Goal: Transaction & Acquisition: Register for event/course

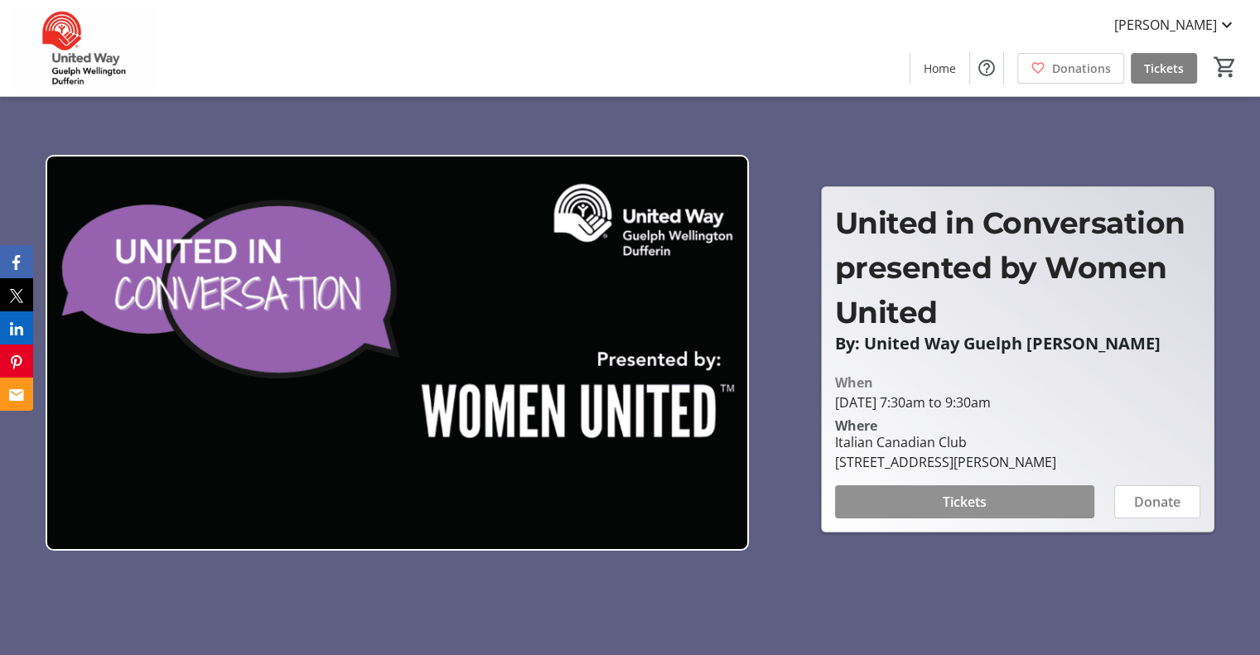
click at [1019, 501] on span at bounding box center [964, 502] width 259 height 40
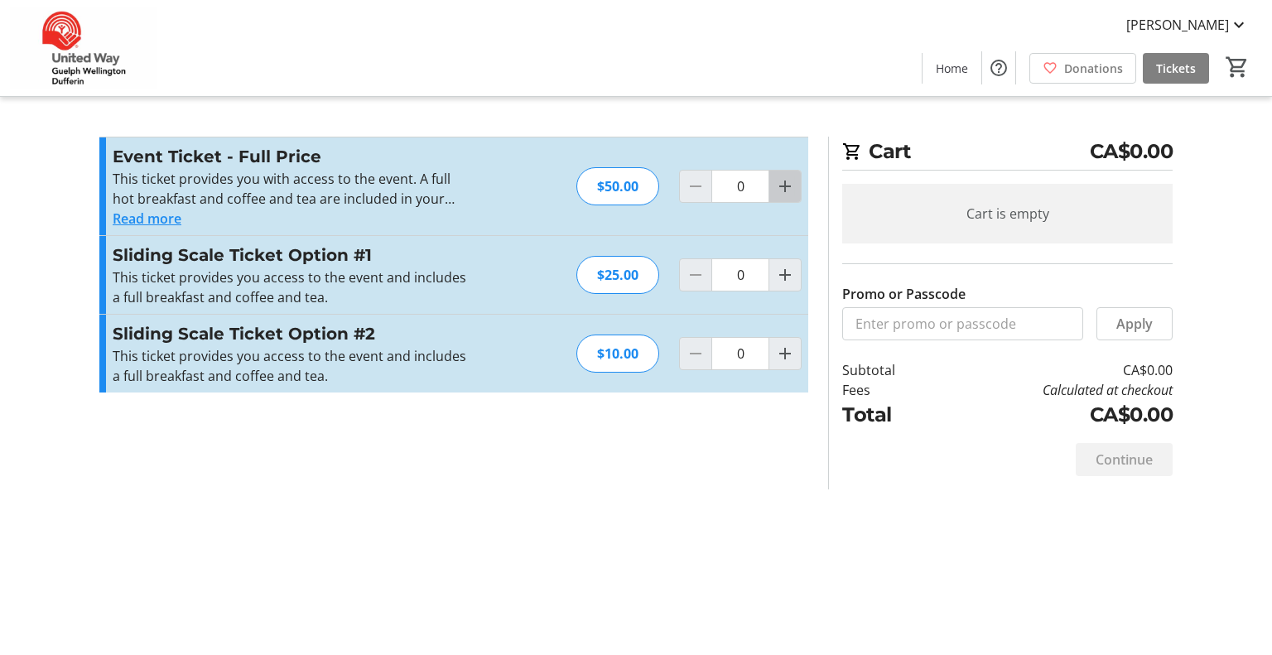
click at [795, 176] on mat-icon "Increment by one" at bounding box center [785, 186] width 20 height 20
type input "2"
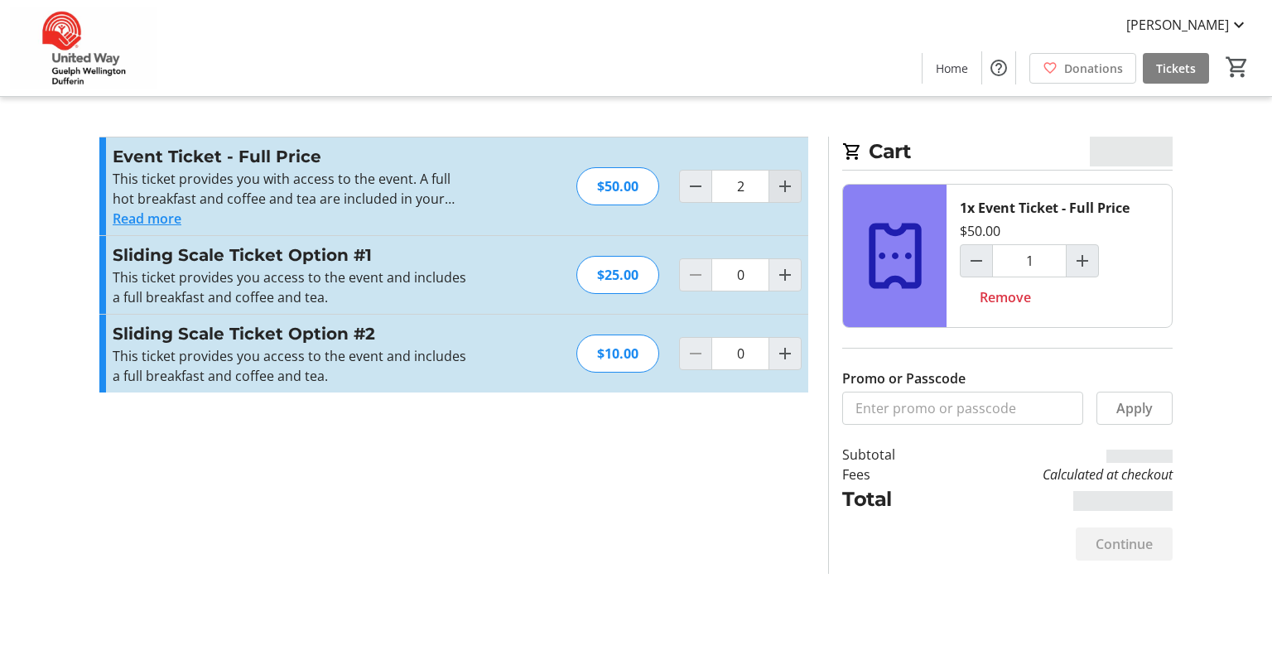
type input "2"
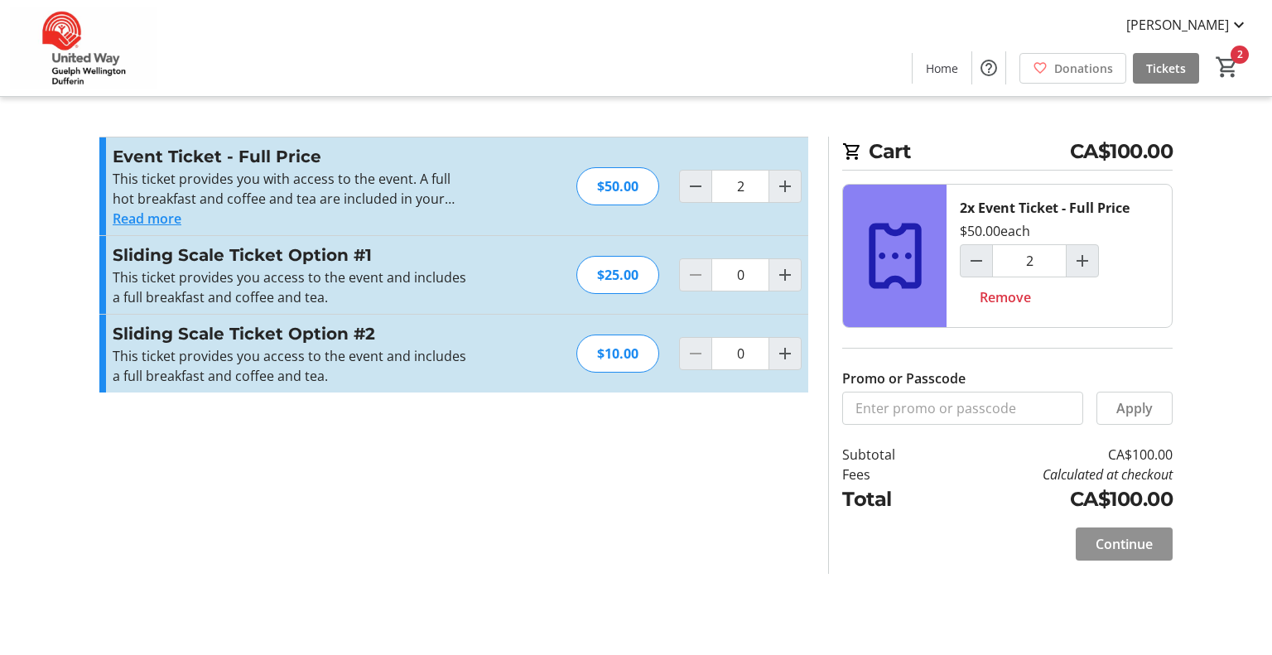
click at [1110, 542] on span "Continue" at bounding box center [1124, 544] width 57 height 20
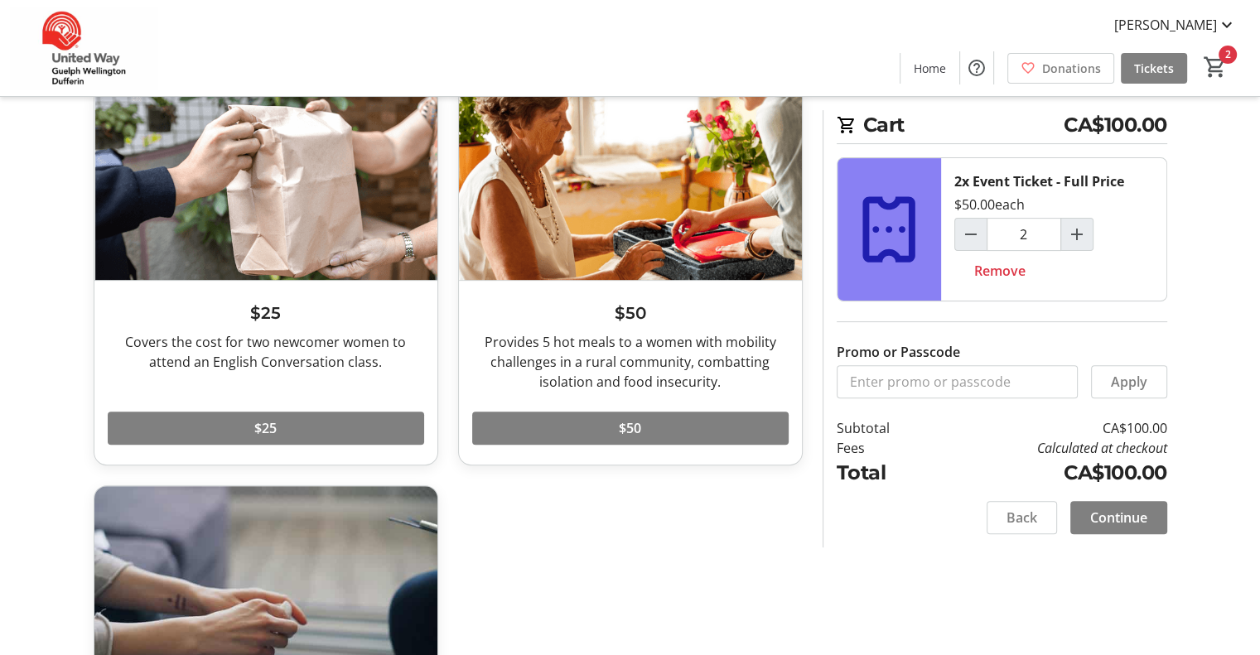
scroll to position [498, 0]
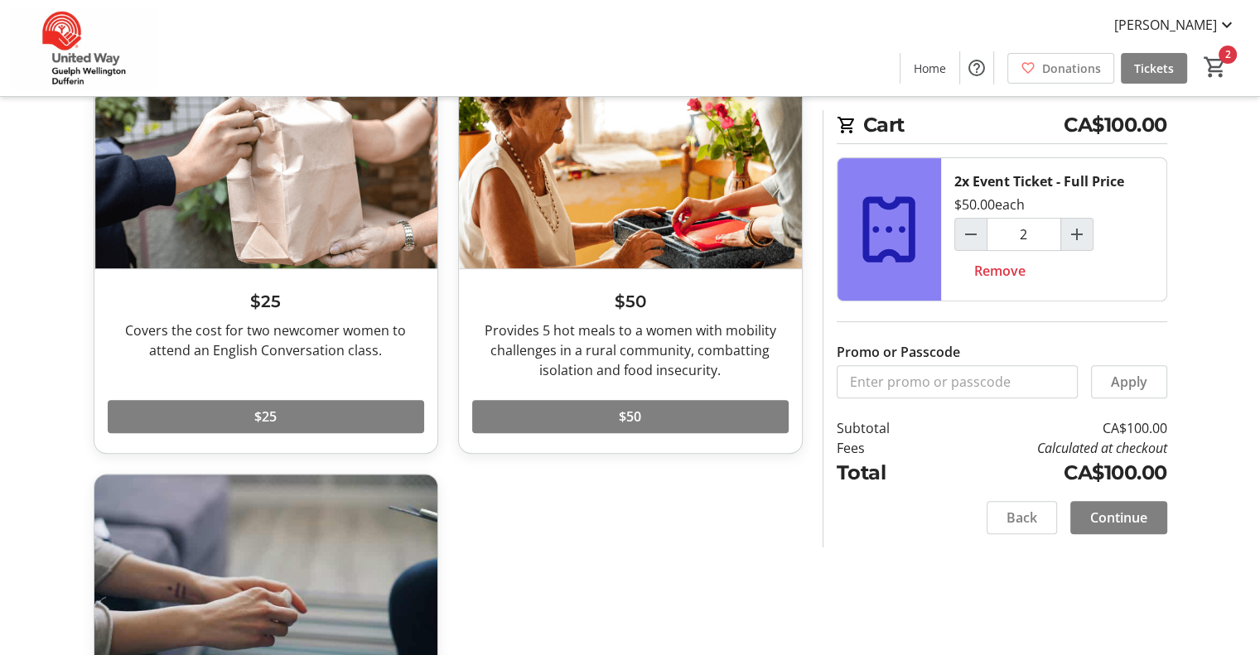
click at [1257, 443] on tr-checkout-feature-upsell-ui "Cart CA$100.00 2x Event Ticket - Full Price $50.00 each 2 Remove Promo or Passc…" at bounding box center [630, 187] width 1260 height 1371
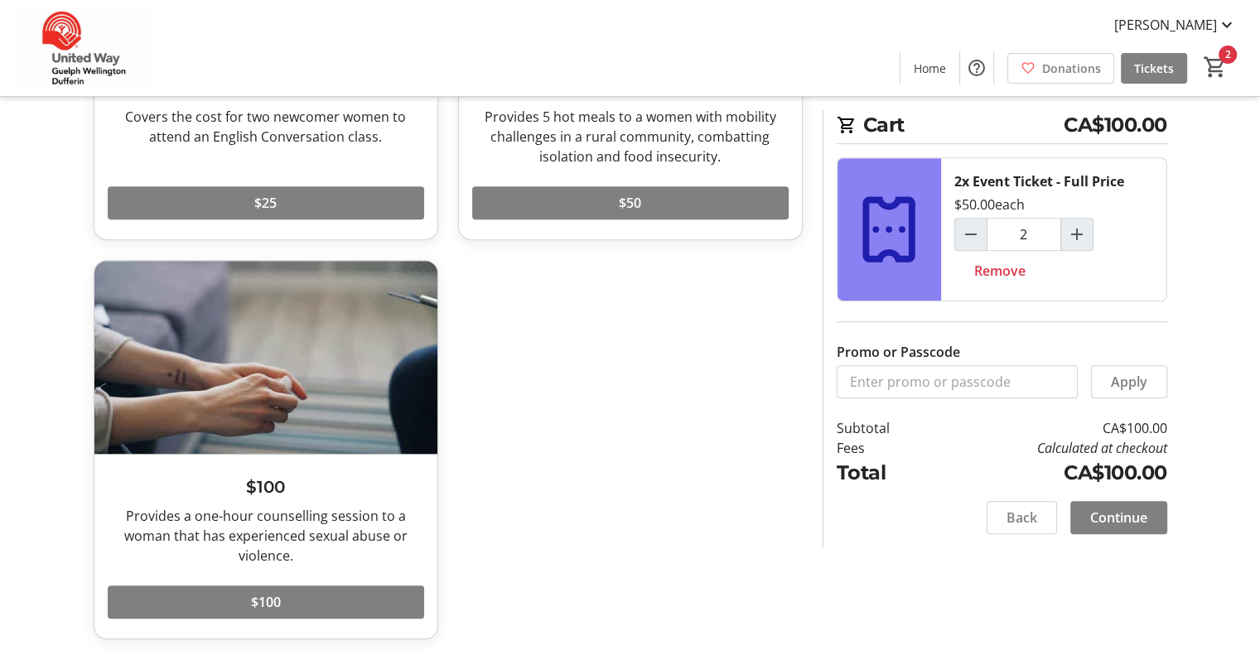
scroll to position [713, 0]
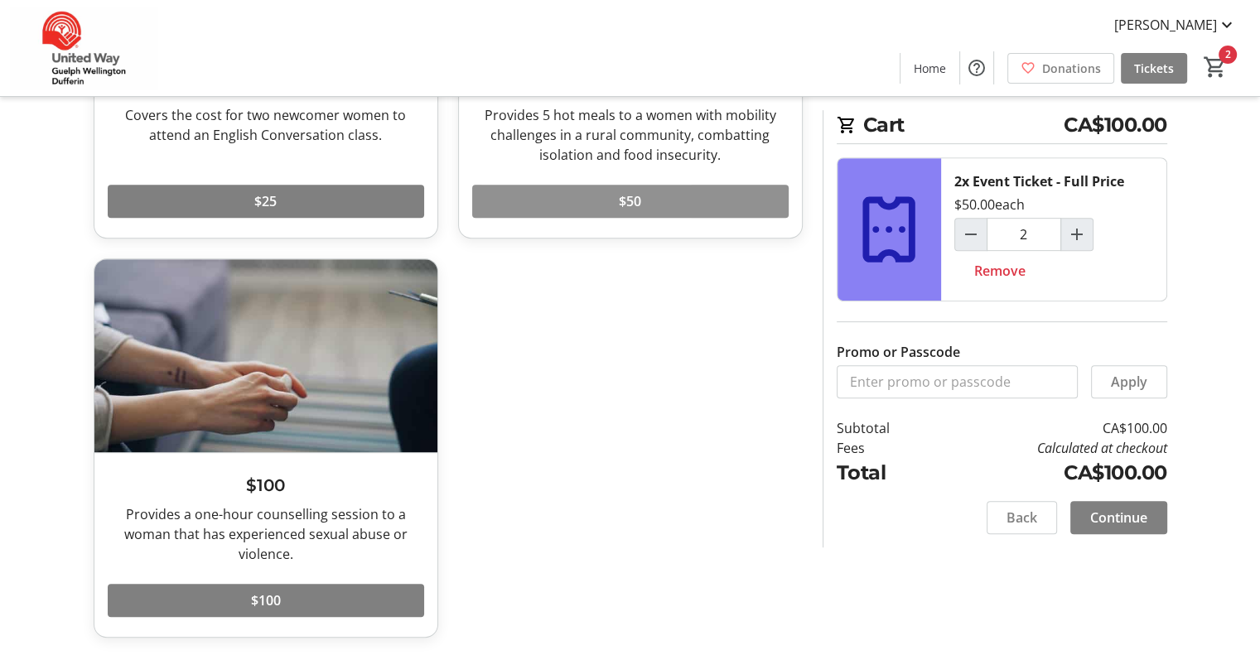
click at [529, 194] on span at bounding box center [630, 201] width 316 height 40
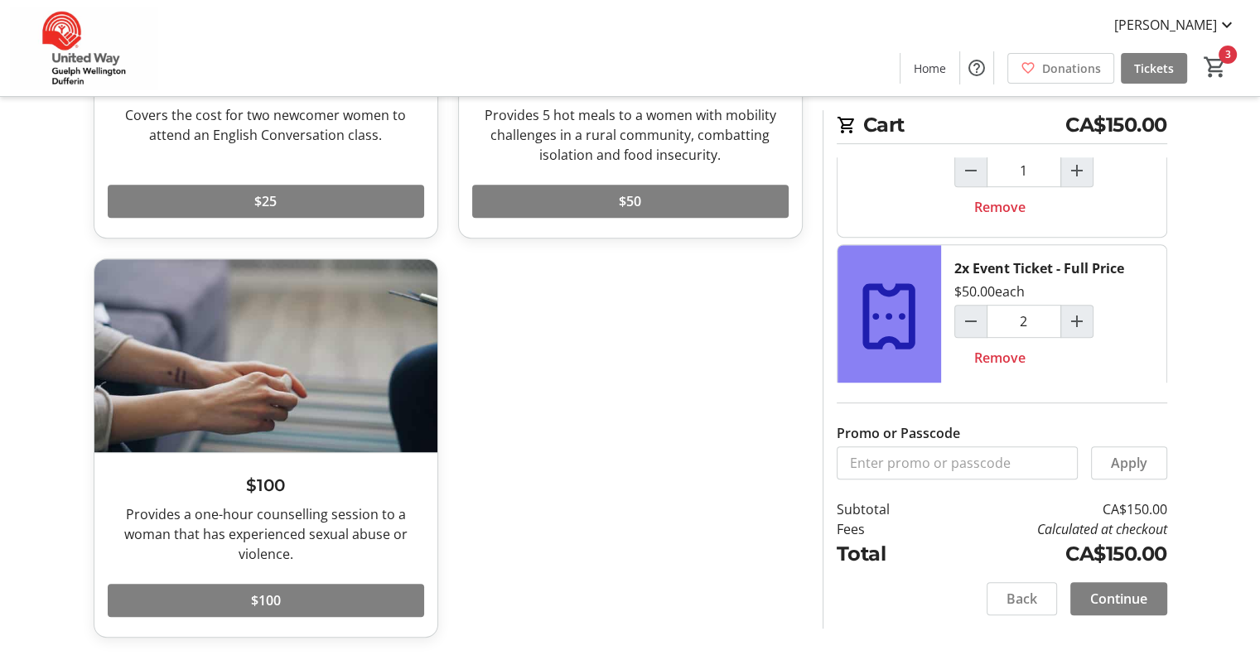
scroll to position [66, 0]
click at [1129, 599] on span "Continue" at bounding box center [1118, 599] width 57 height 20
click at [1129, 599] on div "Continue" at bounding box center [1118, 598] width 97 height 33
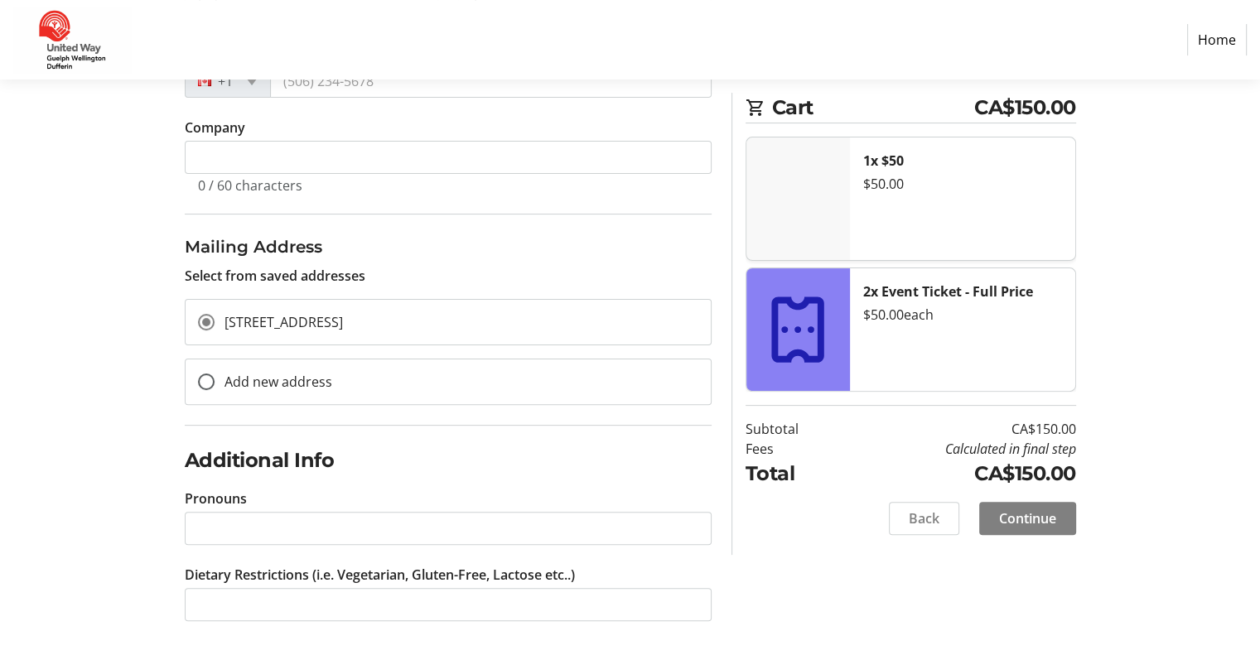
scroll to position [401, 0]
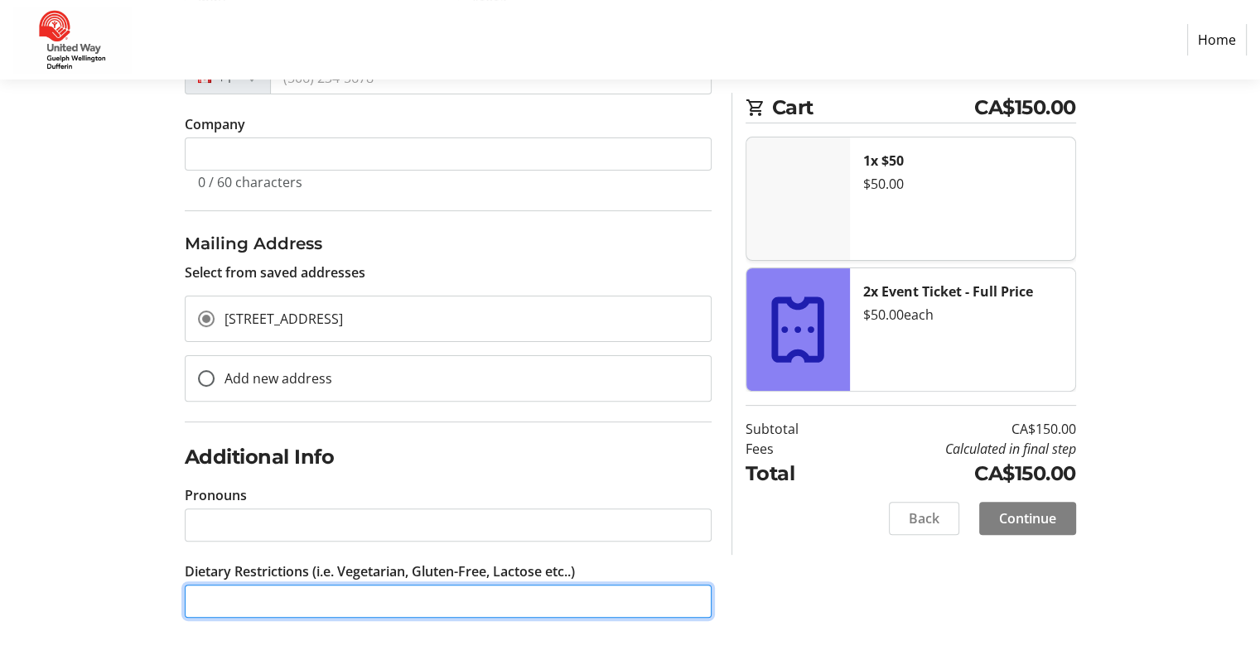
click at [540, 602] on input "Dietary Restrictions (i.e. Vegetarian, Gluten-Free, Lactose etc..)" at bounding box center [448, 601] width 527 height 33
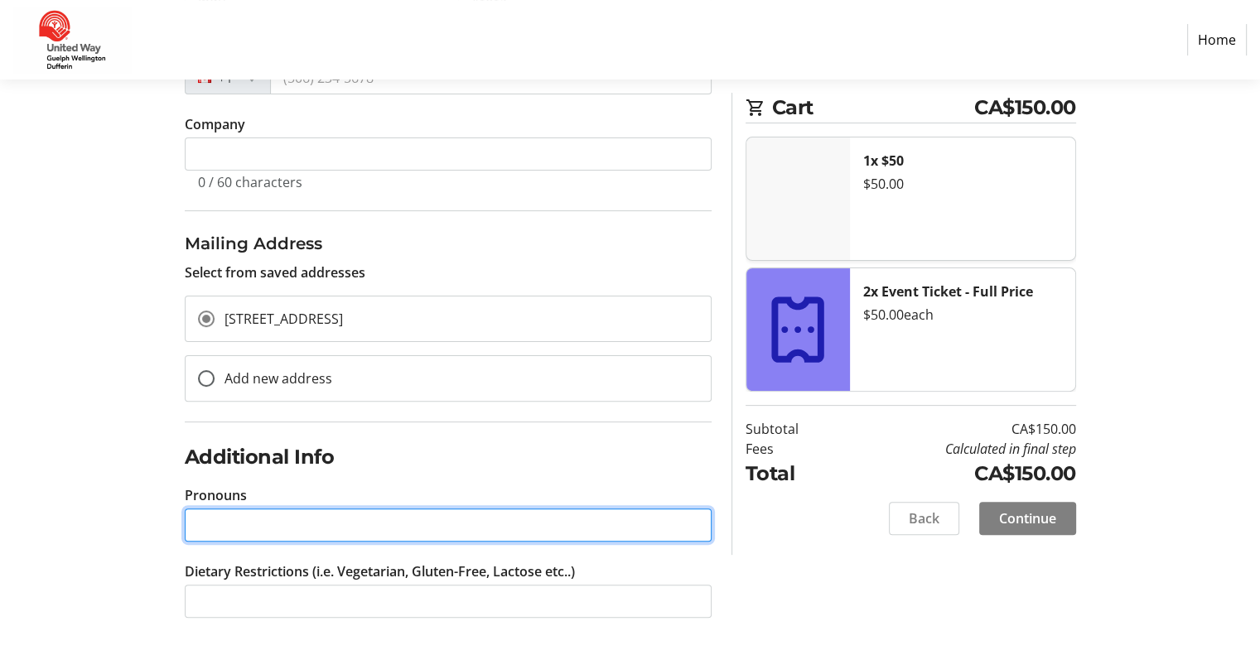
click at [504, 520] on input "Pronouns" at bounding box center [448, 525] width 527 height 33
type input "She/Her"
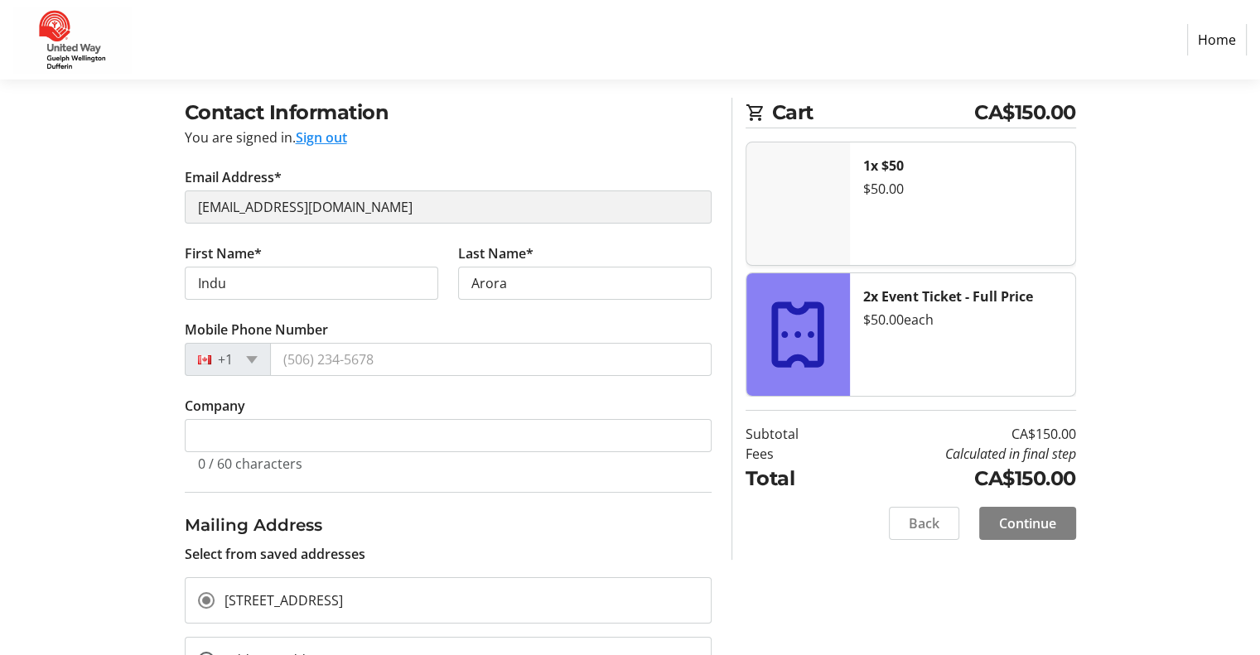
scroll to position [118, 0]
type input "vegetarian and second guest is Gluten Free"
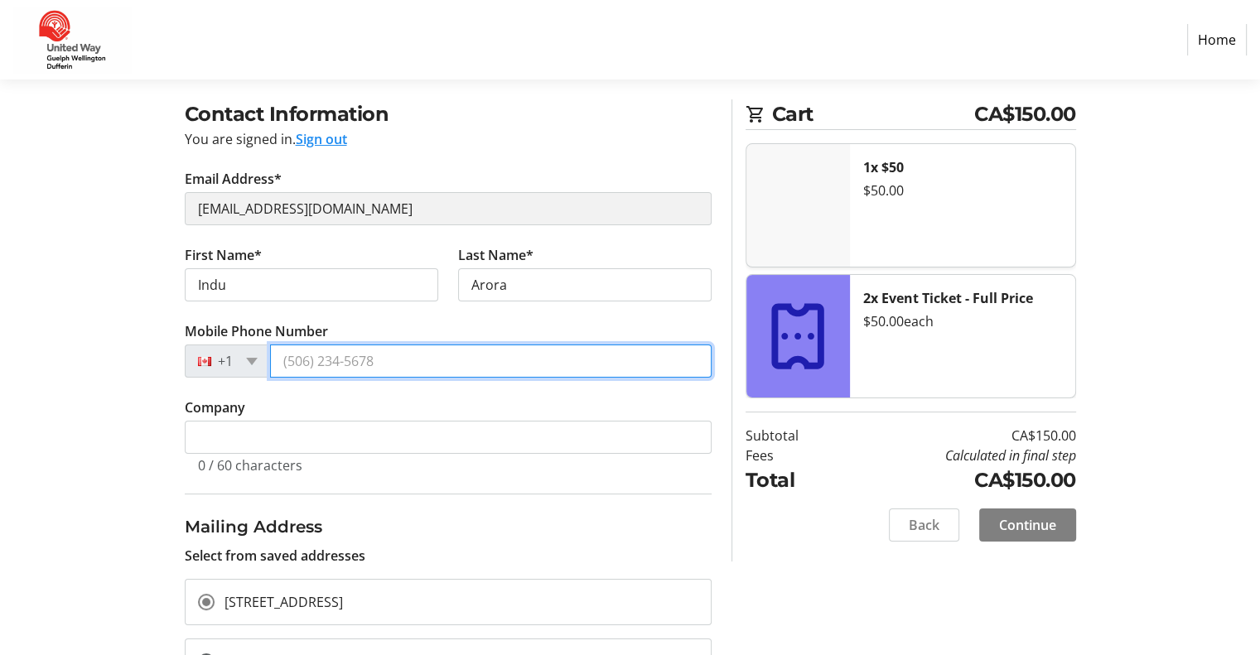
click at [348, 365] on input "Mobile Phone Number" at bounding box center [490, 361] width 441 height 33
type input "[PHONE_NUMBER]"
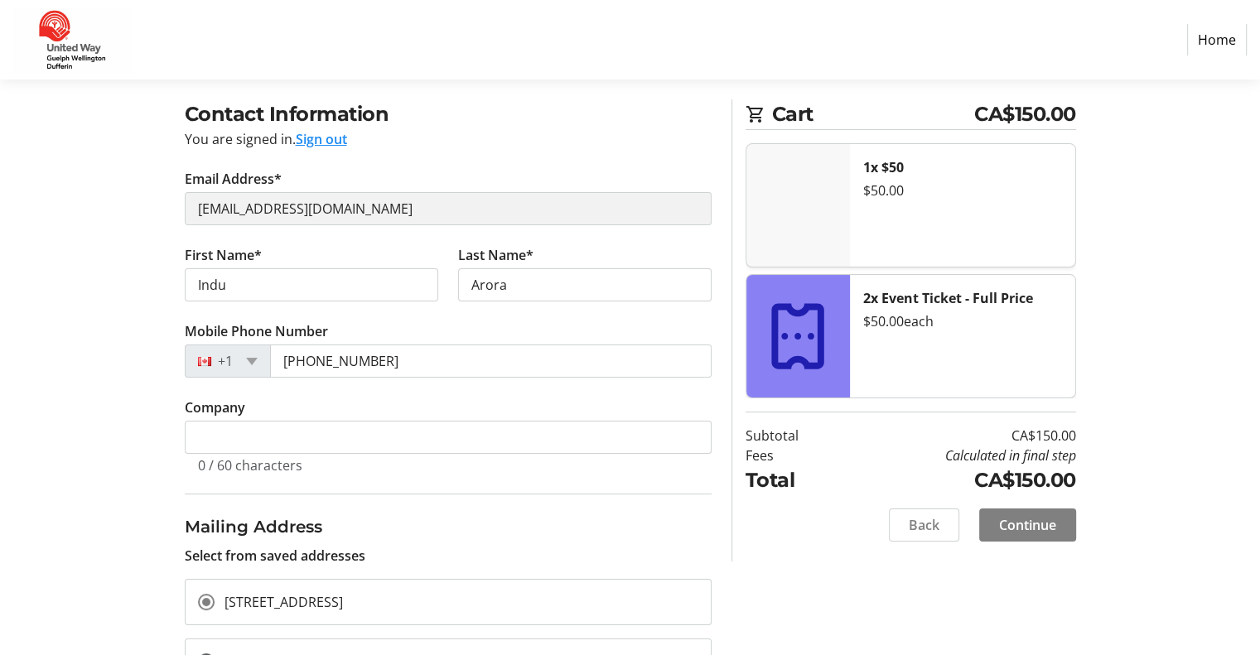
scroll to position [0, 0]
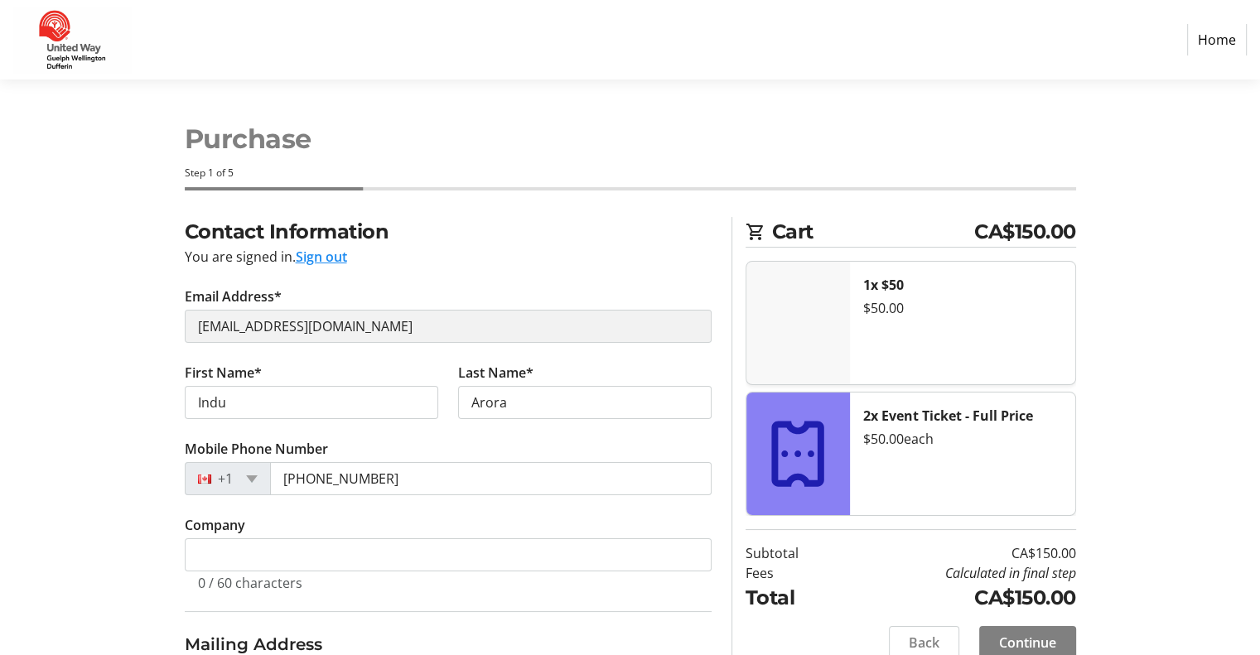
click at [322, 257] on button "Sign out" at bounding box center [321, 257] width 51 height 20
select select "ON"
select select "CA"
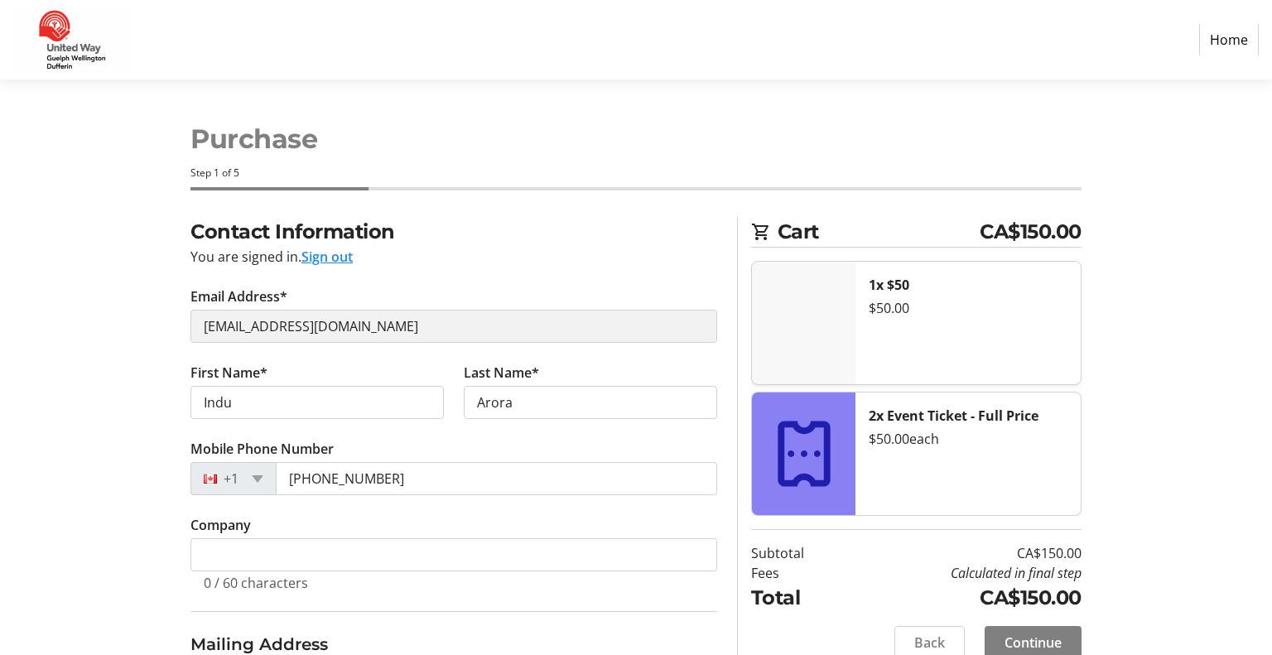
select select "CA"
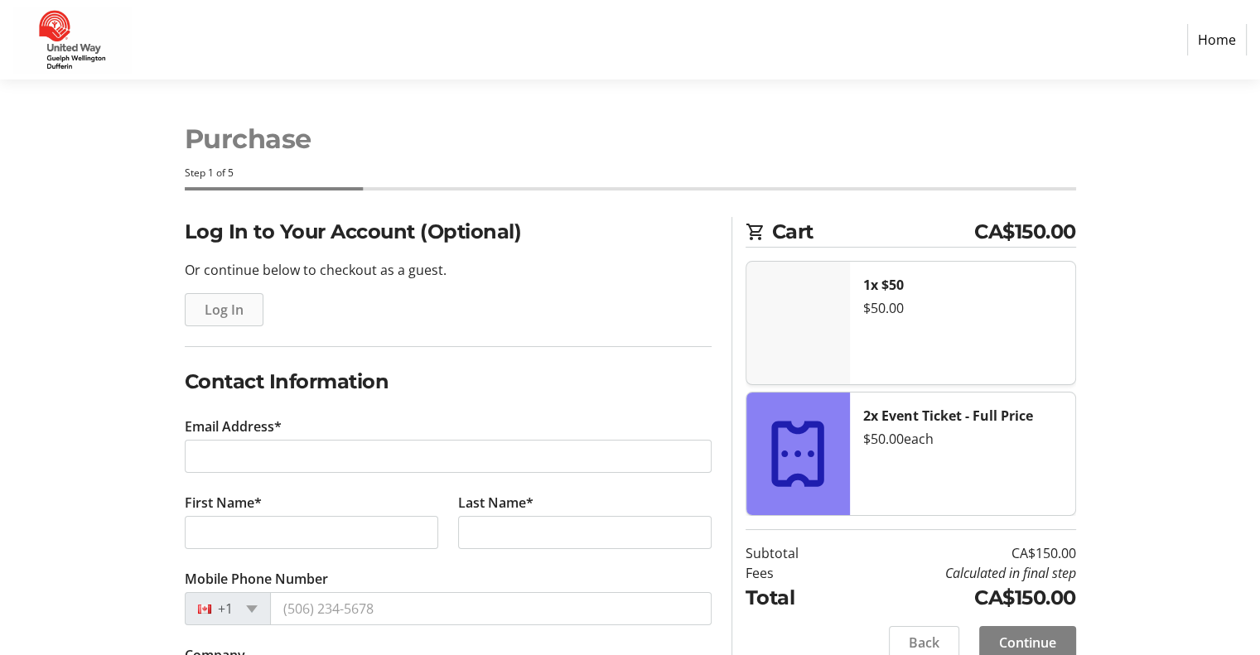
click at [239, 308] on span "Log In" at bounding box center [224, 310] width 39 height 20
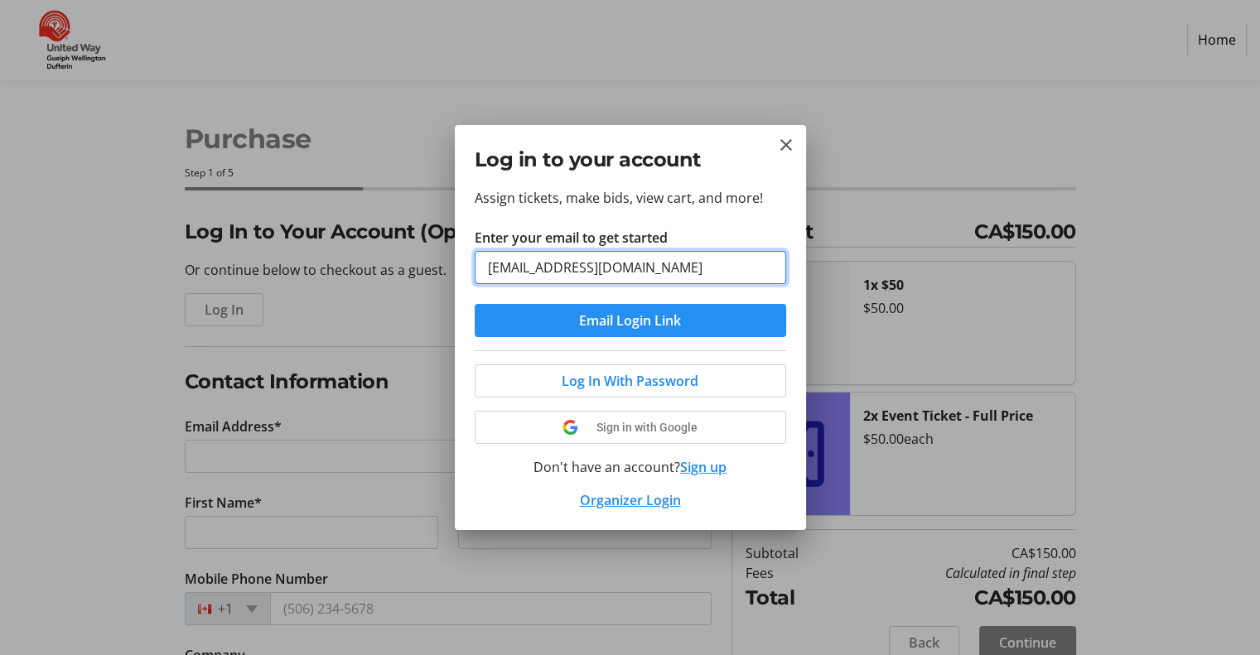
type input "[EMAIL_ADDRESS][DOMAIN_NAME]"
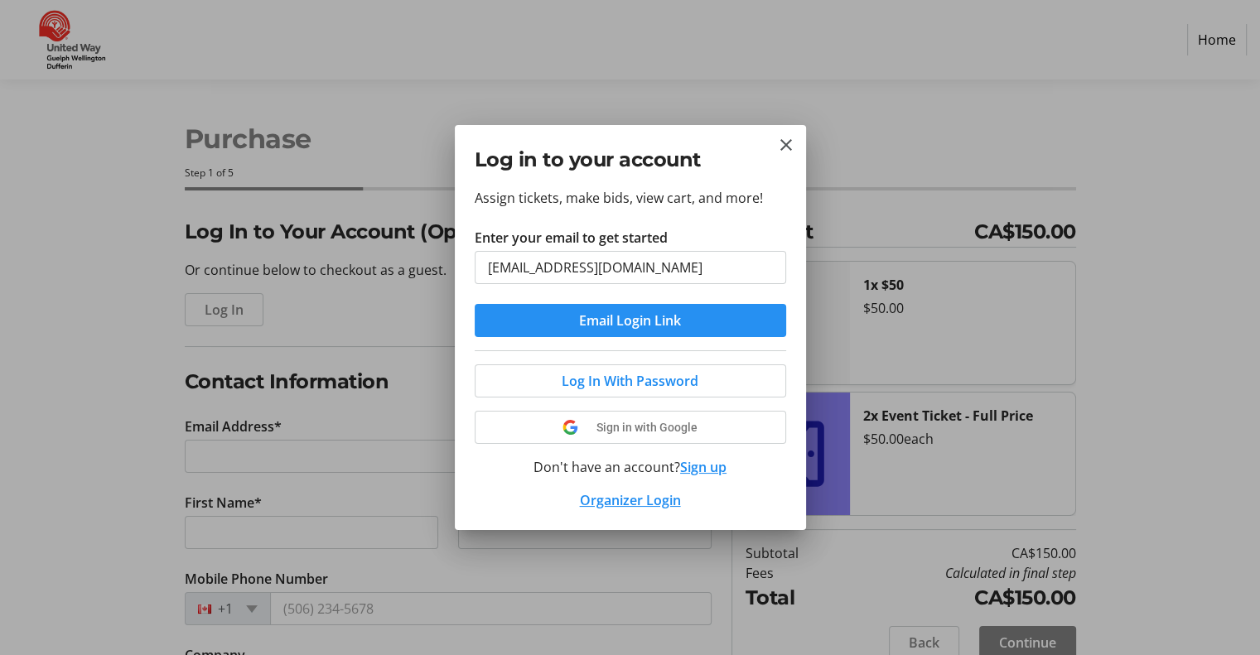
click at [593, 325] on span "Email Login Link" at bounding box center [630, 321] width 102 height 20
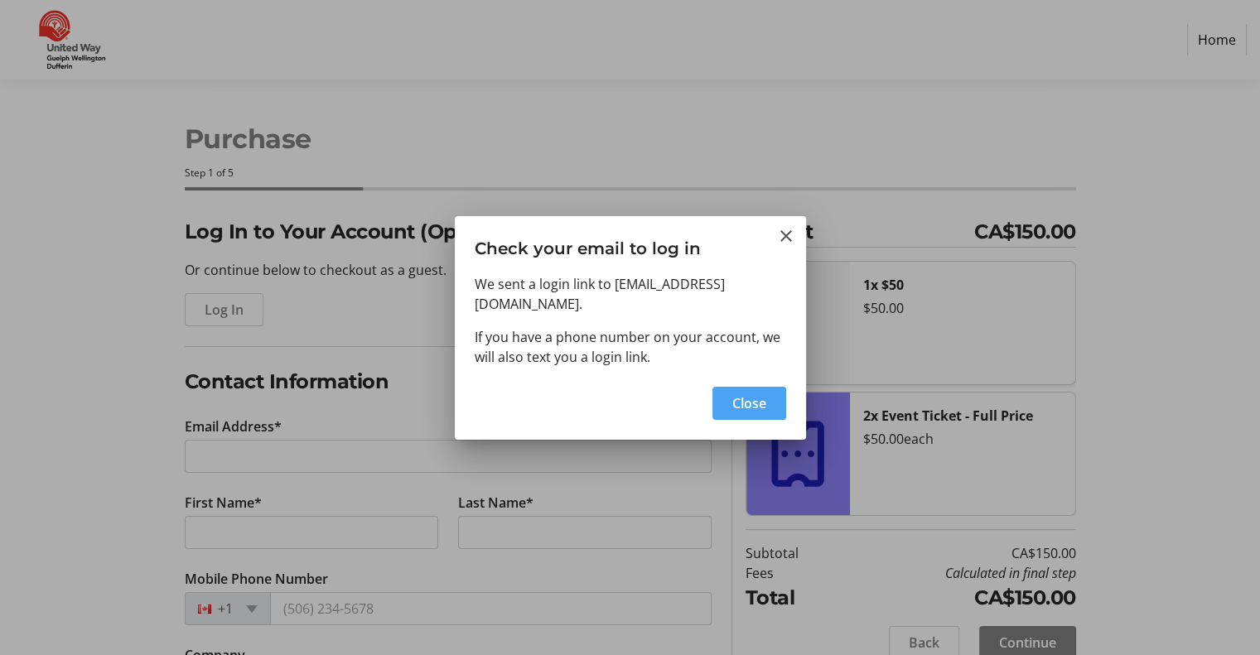
click at [751, 393] on span "Close" at bounding box center [749, 403] width 34 height 20
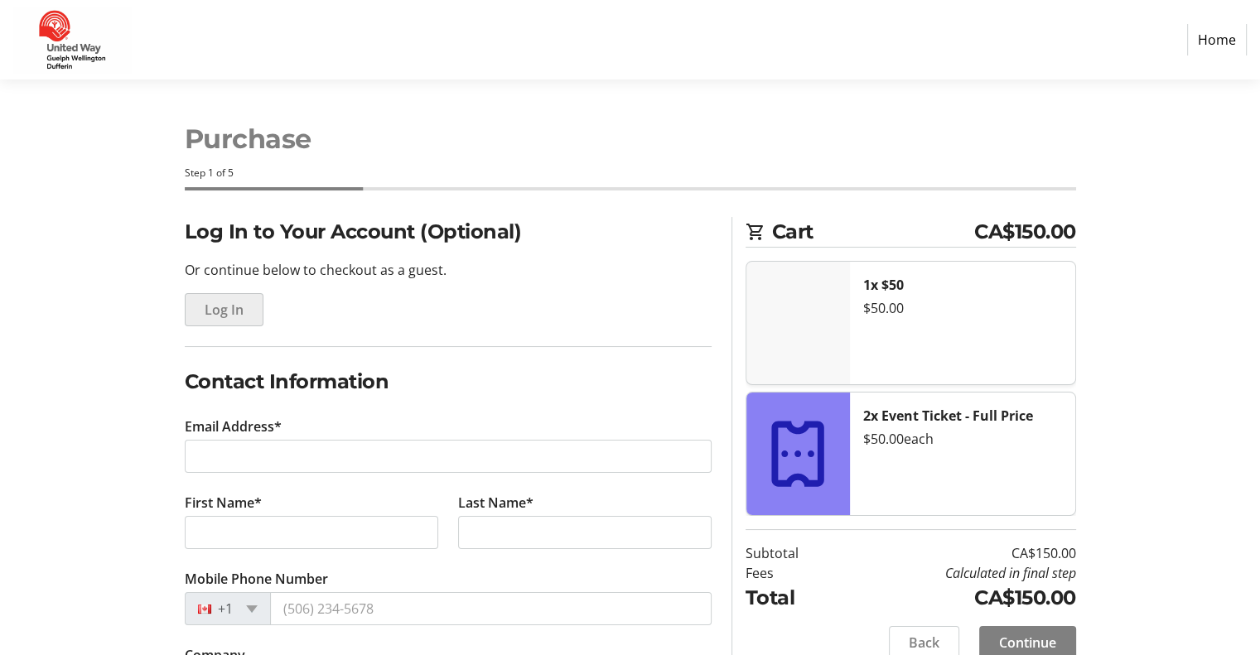
click at [221, 321] on span "button" at bounding box center [224, 310] width 77 height 40
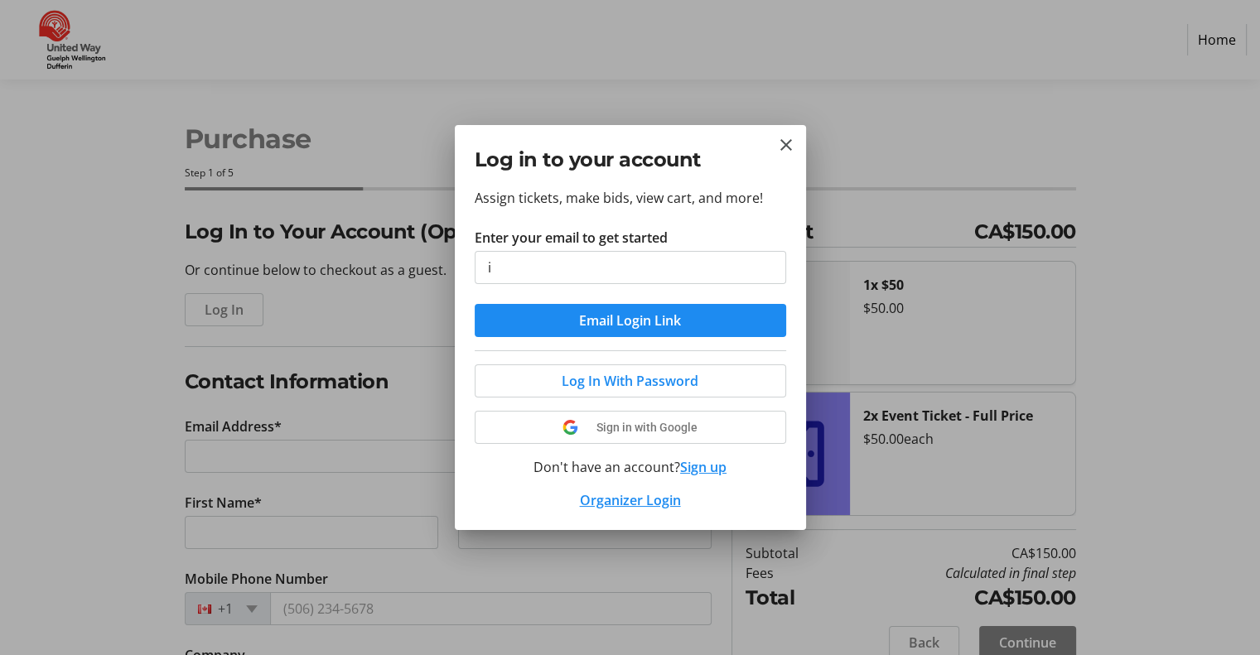
click at [530, 279] on input "i" at bounding box center [630, 267] width 311 height 33
type input "[EMAIL_ADDRESS][DOMAIN_NAME]"
click at [624, 383] on span "Log In With Password" at bounding box center [630, 381] width 137 height 20
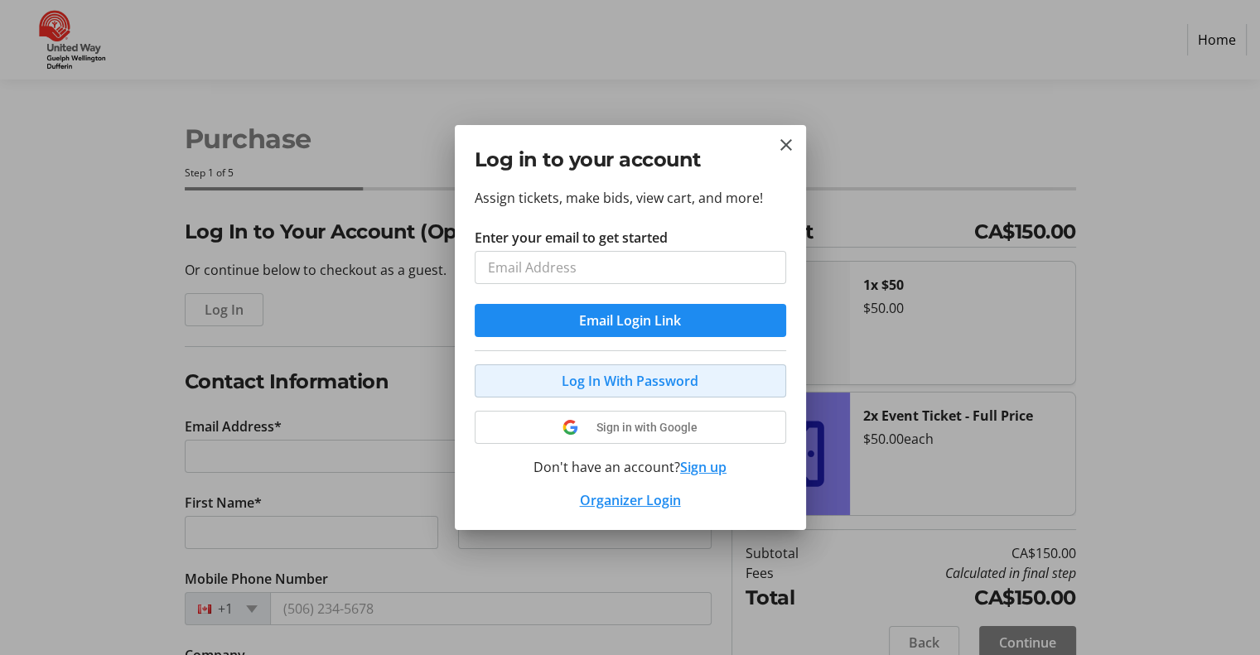
click at [624, 383] on span "Log In With Password" at bounding box center [630, 381] width 137 height 20
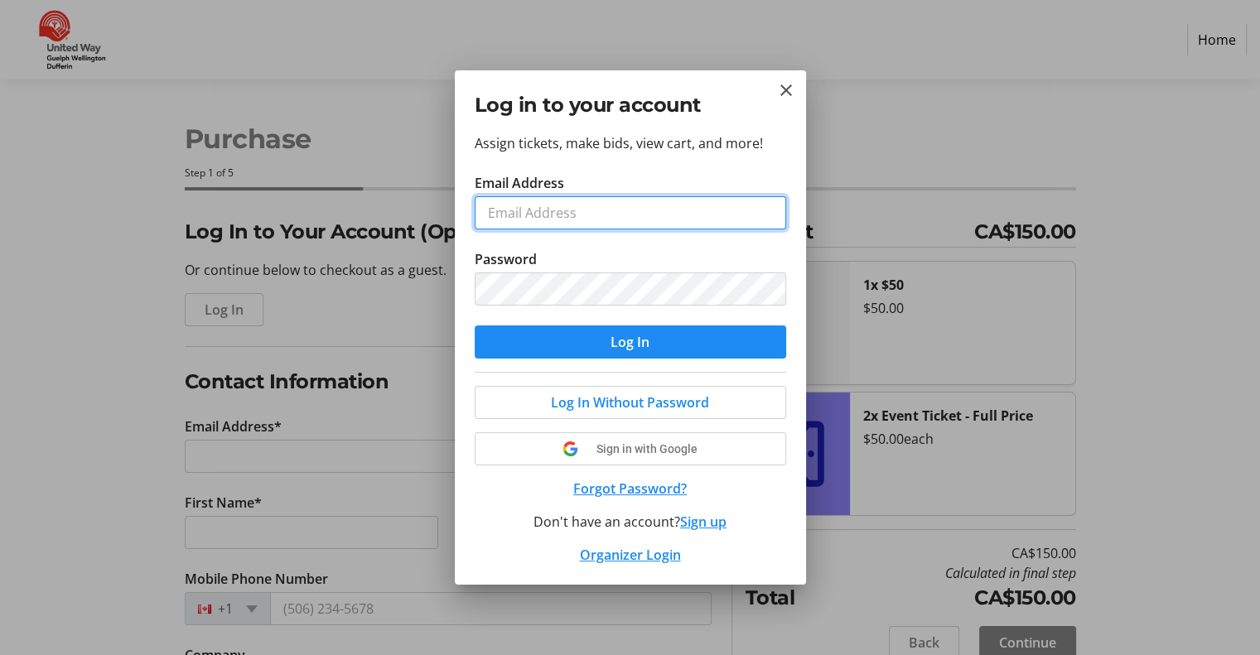
click at [547, 213] on input "Email Address" at bounding box center [630, 212] width 311 height 33
type input "[EMAIL_ADDRESS][DOMAIN_NAME]"
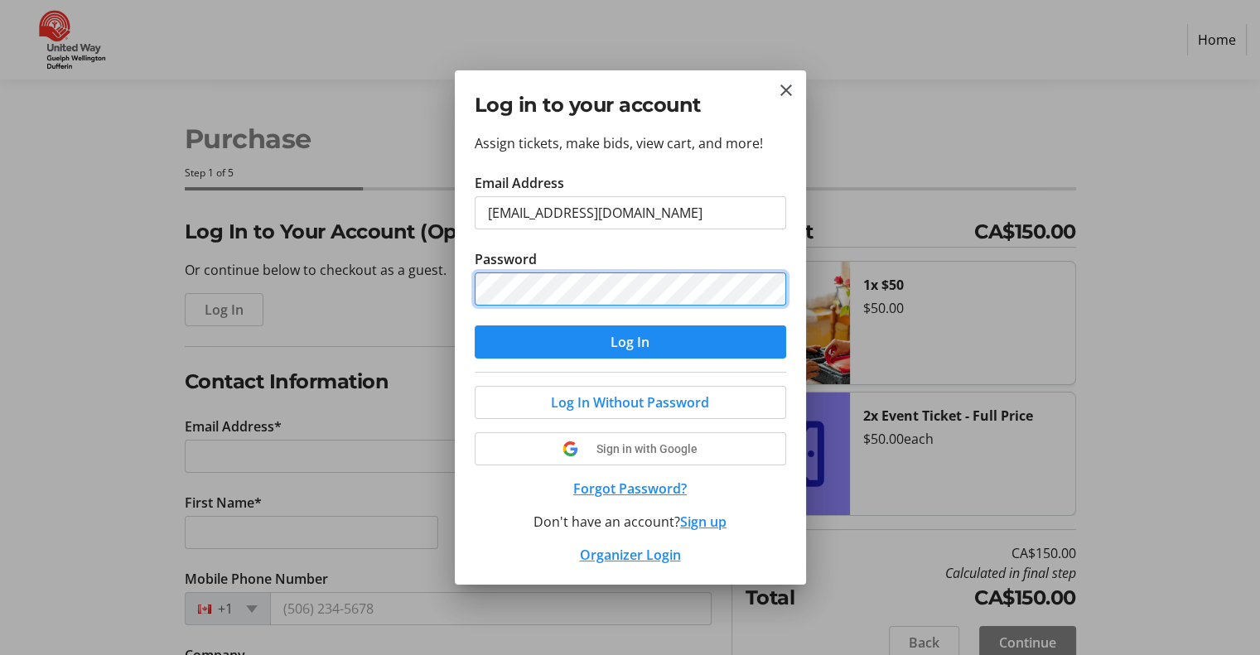
click at [475, 325] on button "Log In" at bounding box center [630, 341] width 311 height 33
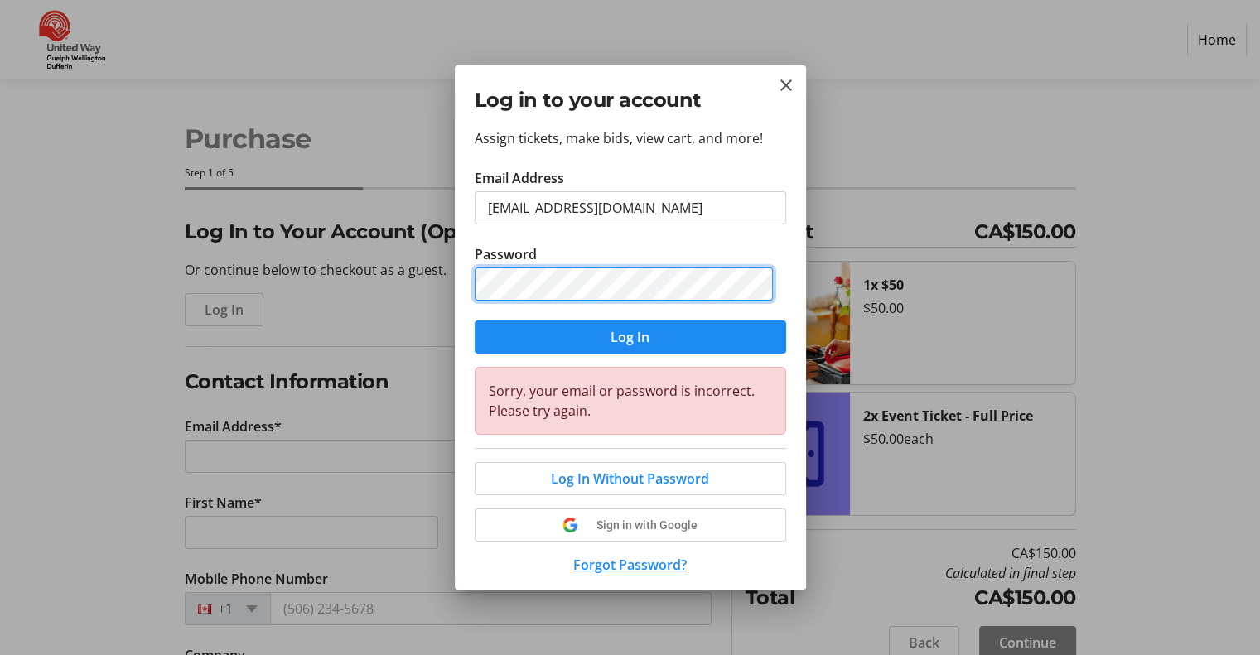
click at [410, 283] on div "Log in to your account Assign tickets, make bids, view cart, and more! Email Ad…" at bounding box center [630, 327] width 1260 height 655
click at [475, 321] on button "Log In" at bounding box center [630, 337] width 311 height 33
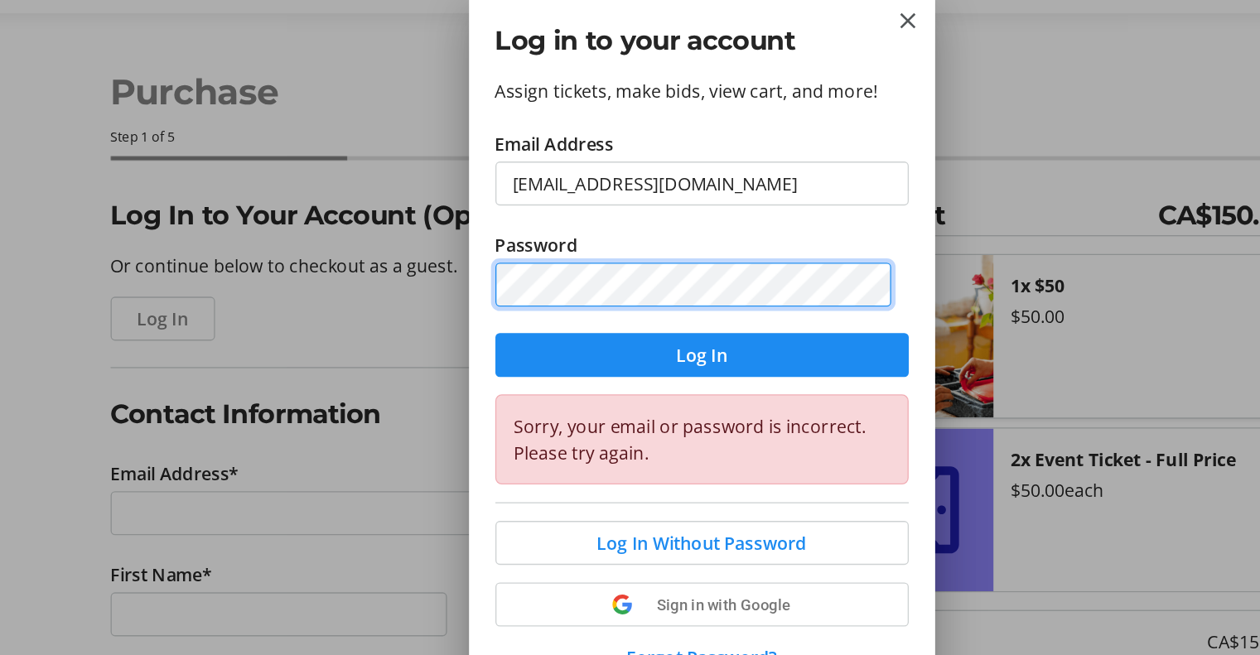
click at [475, 321] on button "Log In" at bounding box center [630, 337] width 311 height 33
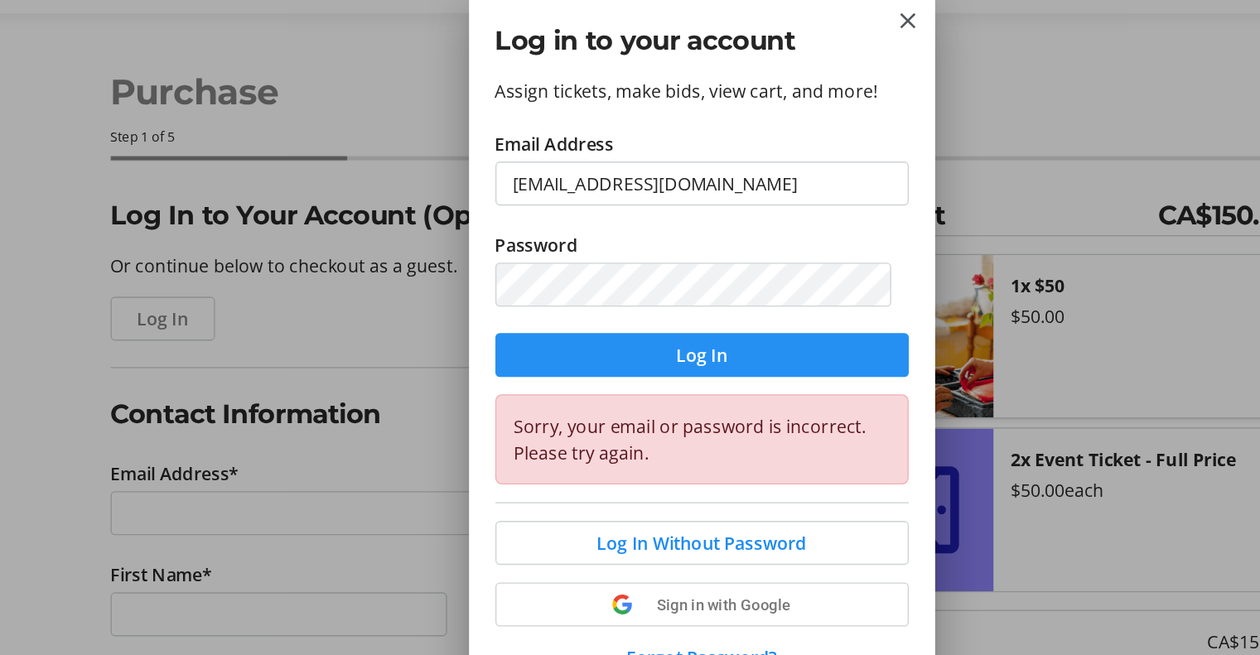
click at [616, 343] on span "Log In" at bounding box center [629, 337] width 39 height 20
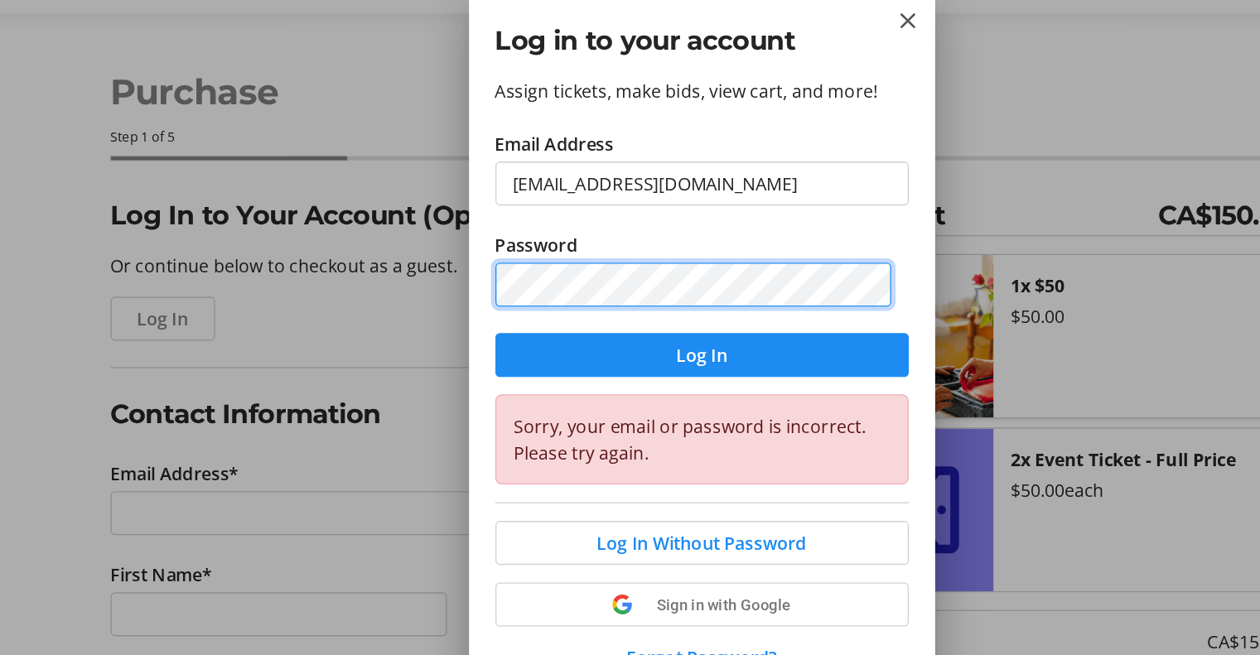
click at [335, 311] on div "Log in to your account Assign tickets, make bids, view cart, and more! Email Ad…" at bounding box center [630, 327] width 1260 height 655
click at [475, 321] on button "Log In" at bounding box center [630, 337] width 311 height 33
click at [325, 275] on div "Log in to your account Assign tickets, make bids, view cart, and more! Email Ad…" at bounding box center [630, 327] width 1260 height 655
click at [475, 321] on button "Log In" at bounding box center [630, 337] width 311 height 33
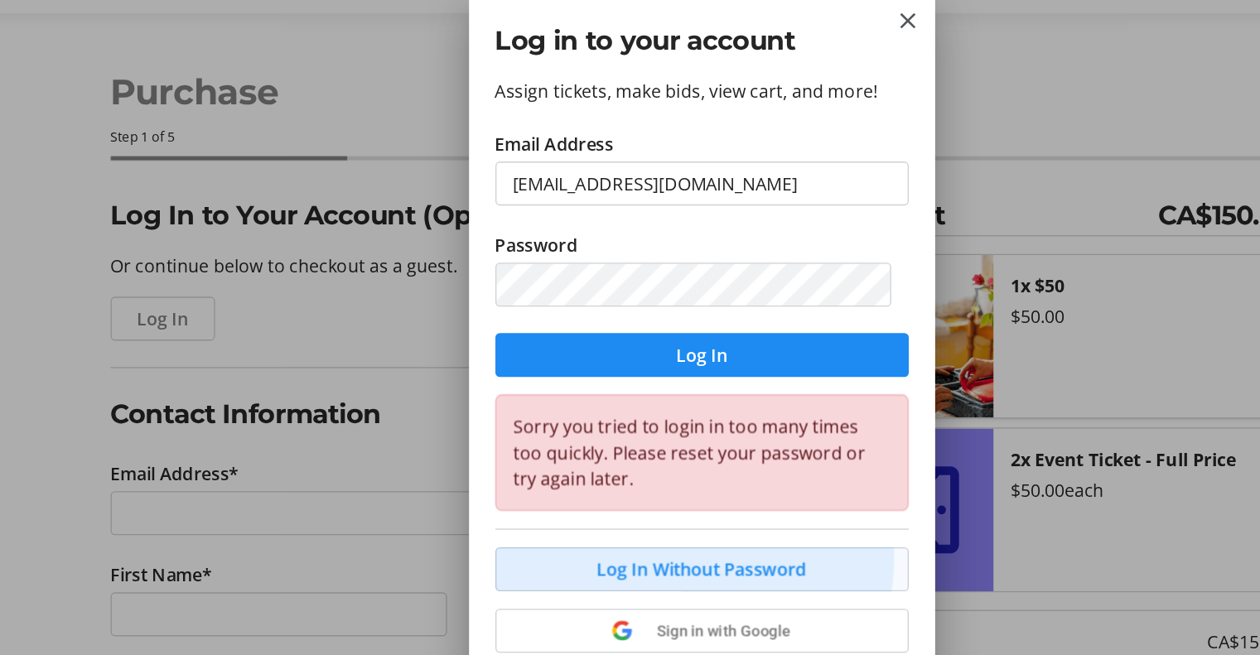
click at [536, 484] on span at bounding box center [630, 499] width 310 height 40
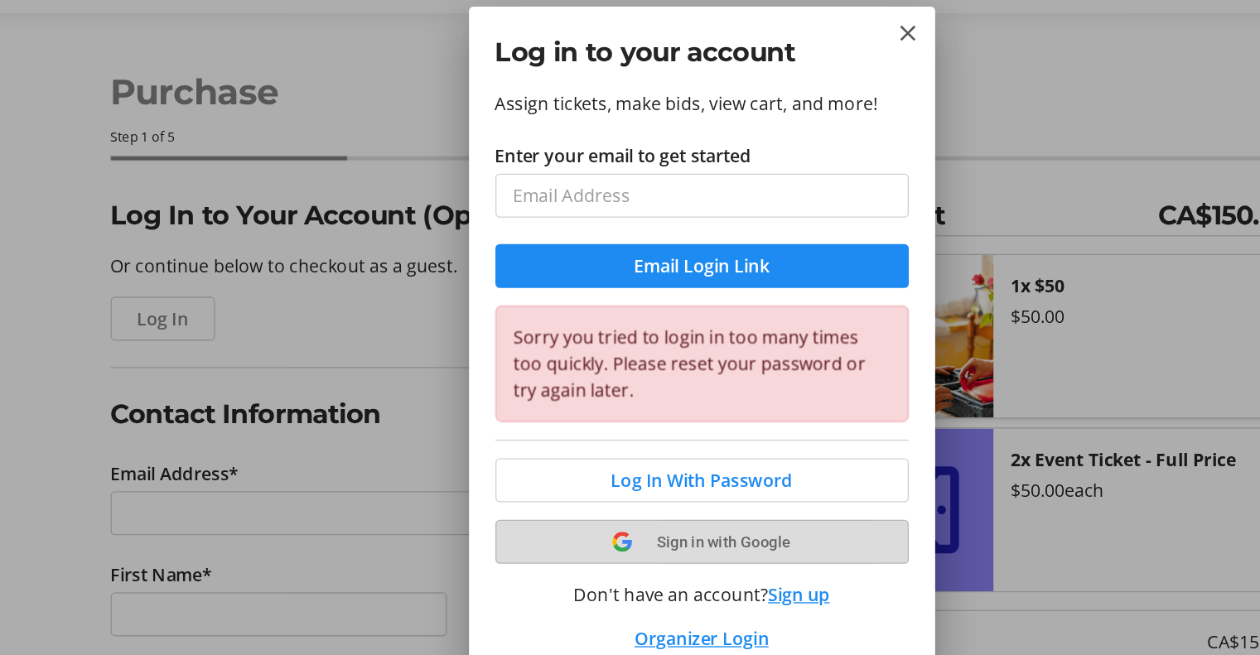
click at [535, 492] on span at bounding box center [630, 478] width 310 height 40
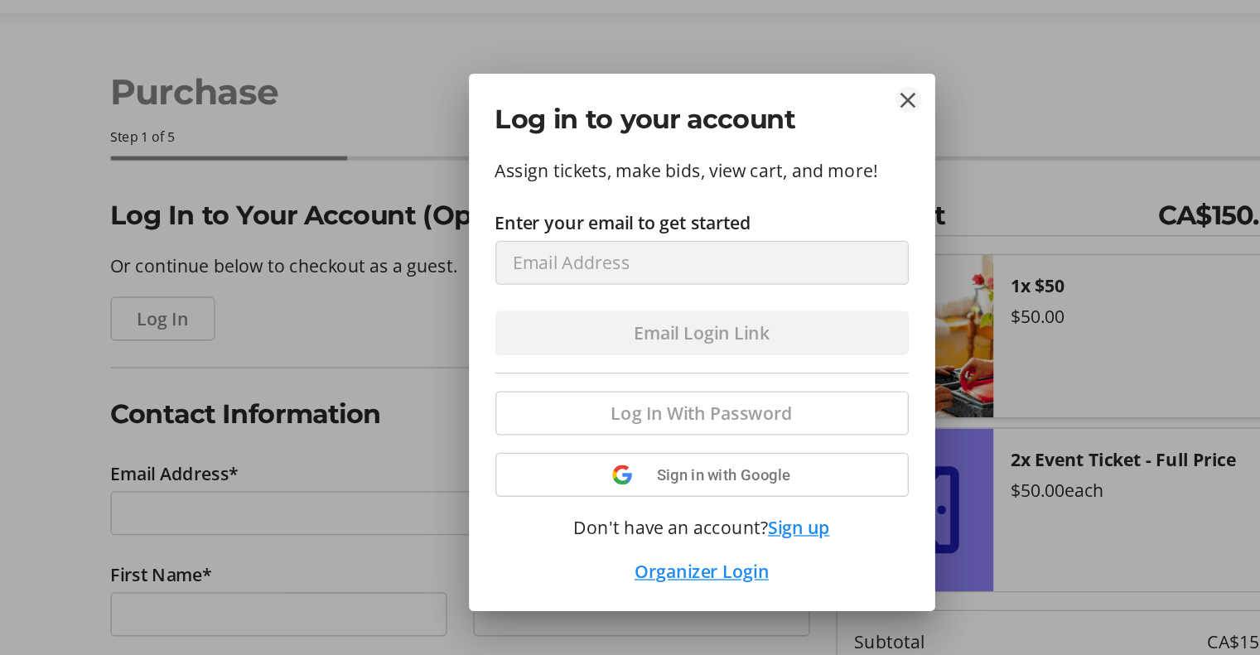
click at [788, 142] on mat-icon "Close" at bounding box center [786, 145] width 20 height 20
